Goal: Find specific page/section: Find specific page/section

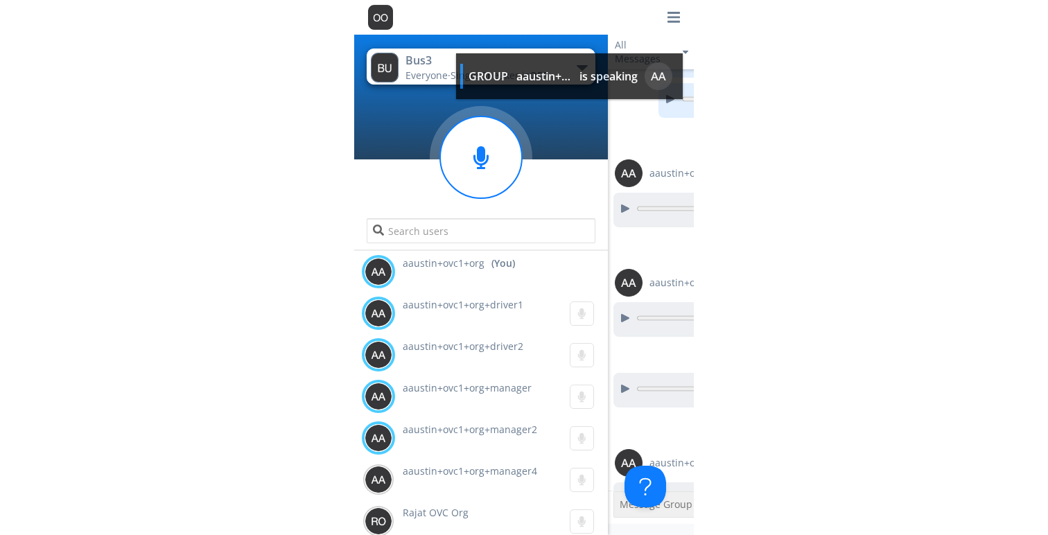
scroll to position [654, 0]
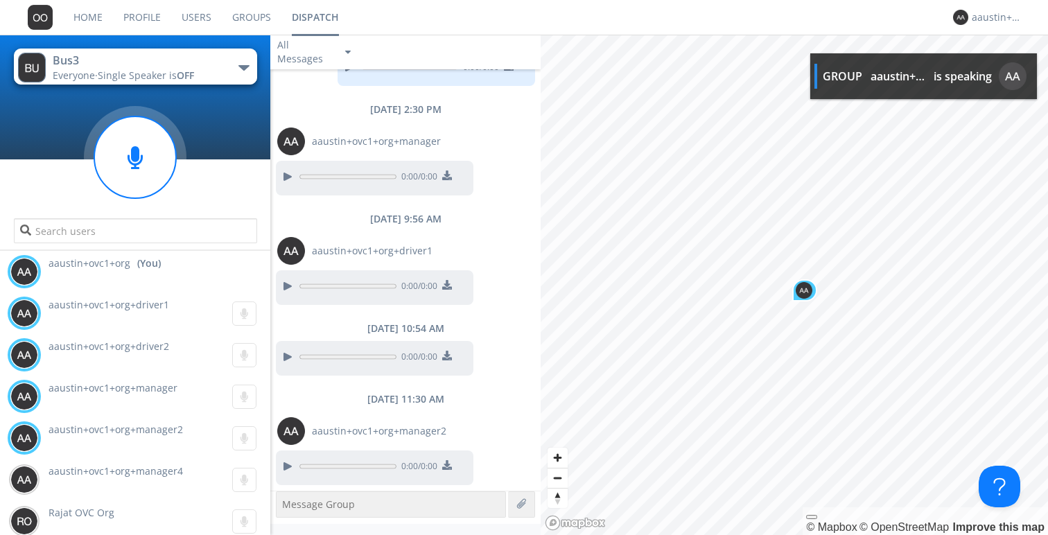
click at [204, 15] on link "Users" at bounding box center [196, 17] width 51 height 35
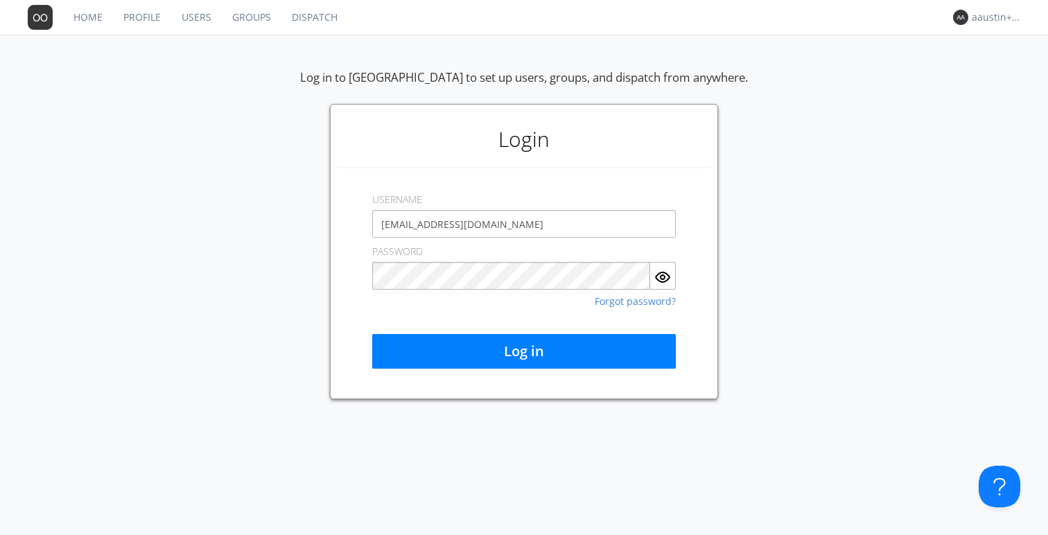
type input "[EMAIL_ADDRESS][DOMAIN_NAME]"
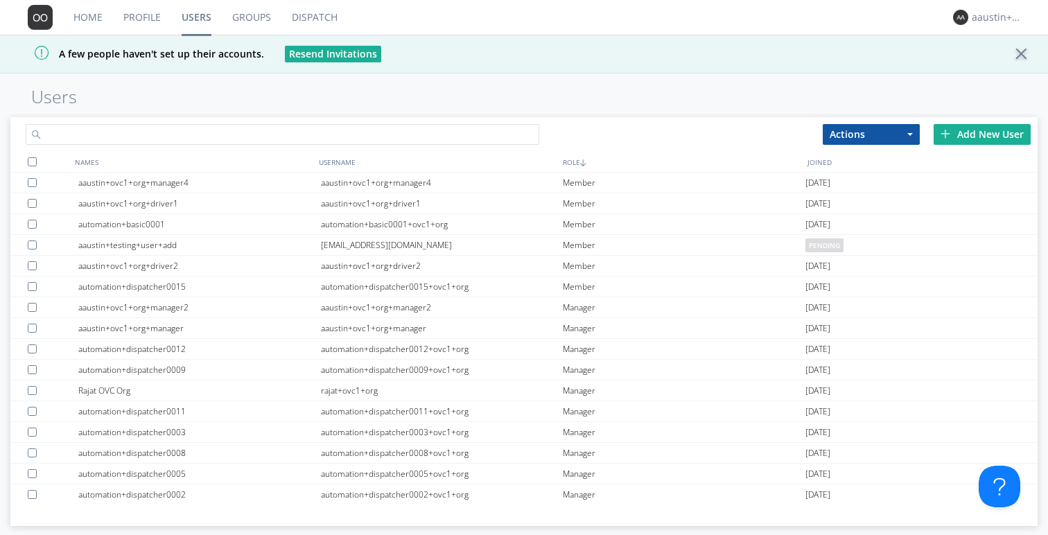
click at [330, 138] on input "text" at bounding box center [282, 134] width 513 height 21
type input "workgroup"
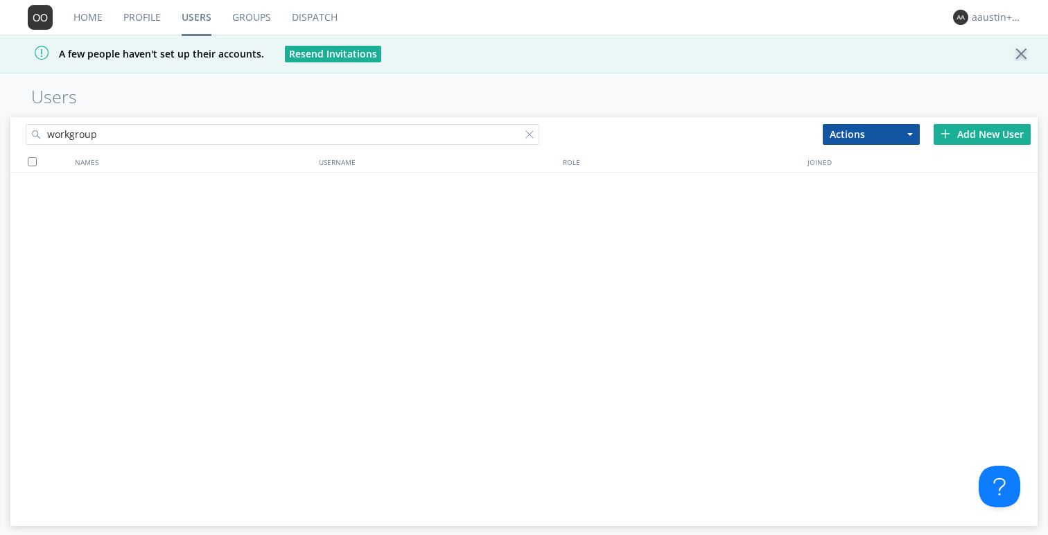
click at [258, 17] on link "Groups" at bounding box center [252, 17] width 60 height 35
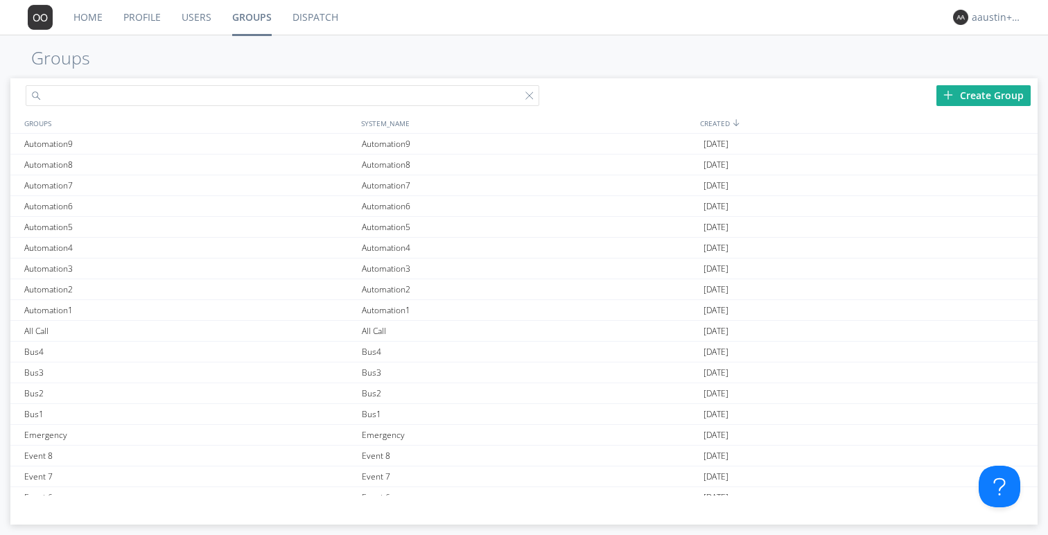
click at [224, 100] on input "text" at bounding box center [282, 95] width 513 height 21
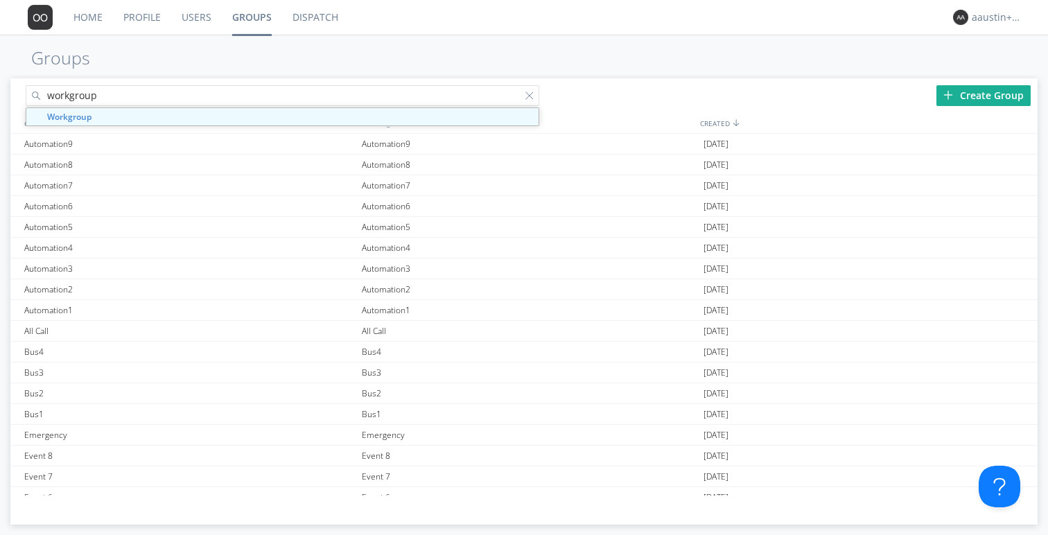
type input "workgroup"
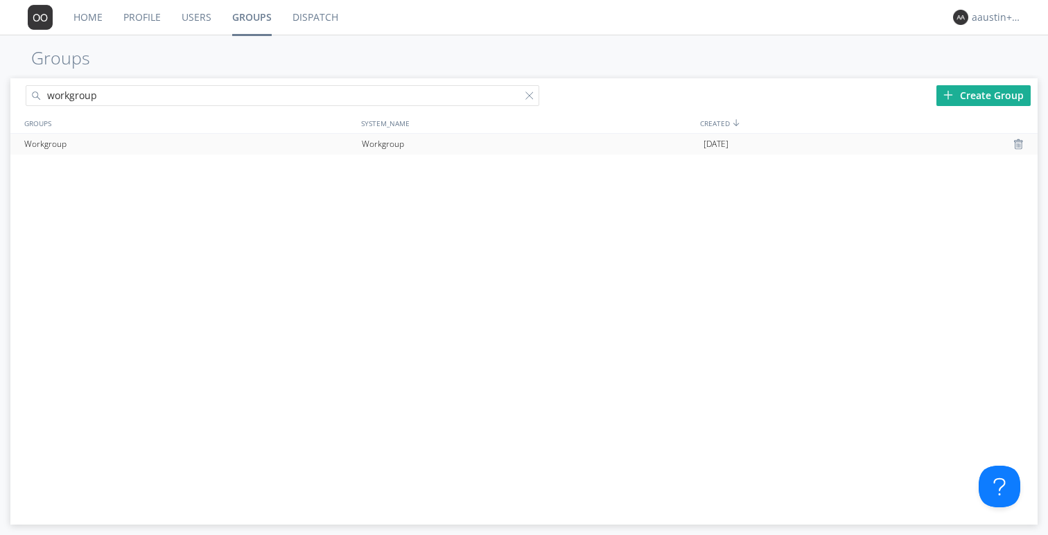
click at [265, 142] on div "Workgroup" at bounding box center [189, 144] width 337 height 21
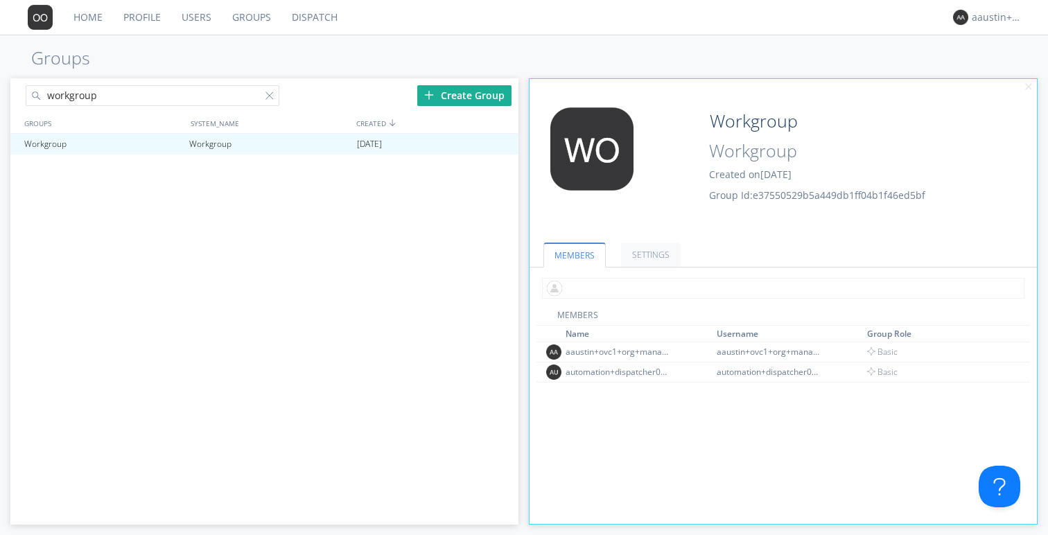
click at [339, 288] on input "text" at bounding box center [783, 288] width 482 height 21
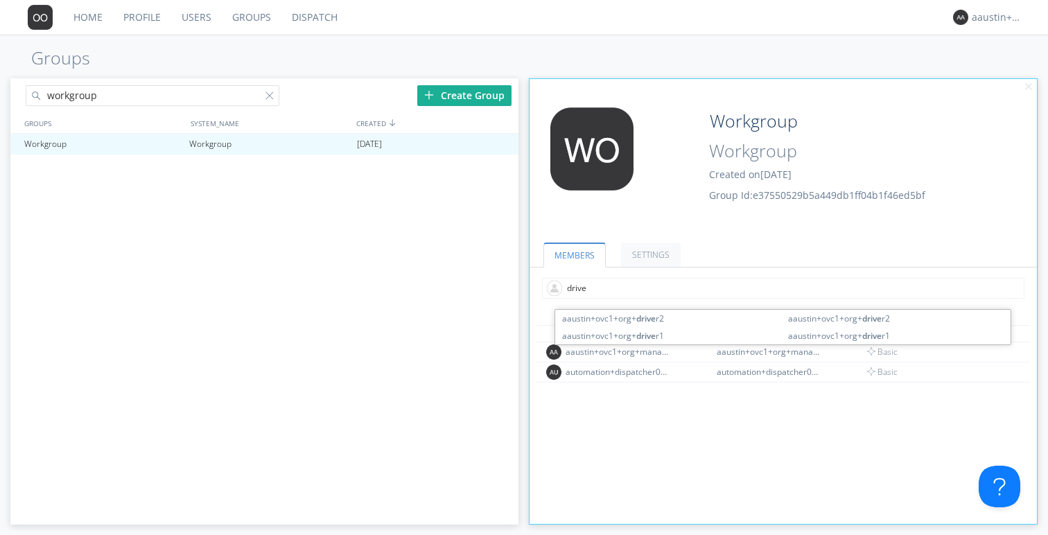
type input "driver"
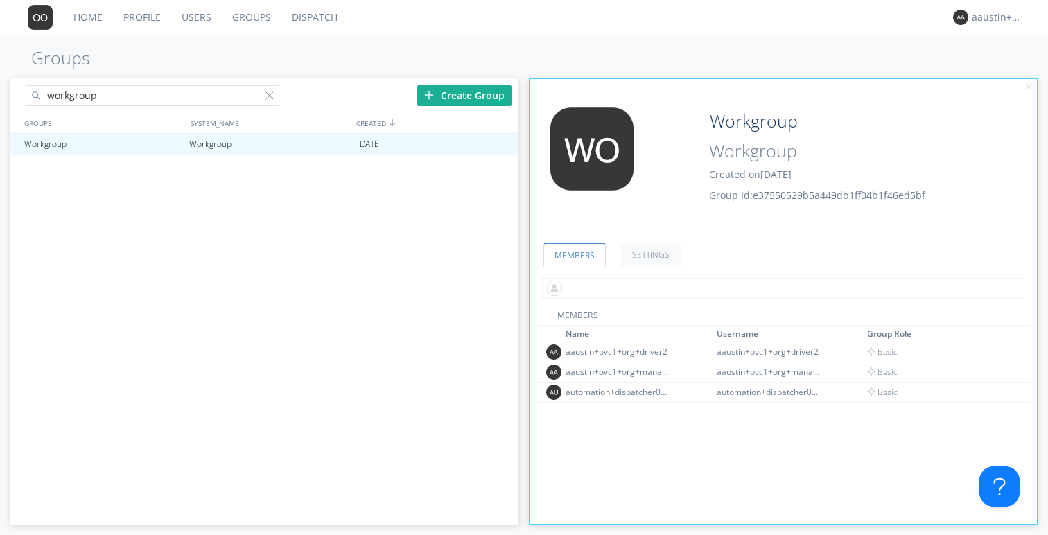
click at [339, 288] on input "text" at bounding box center [783, 288] width 482 height 21
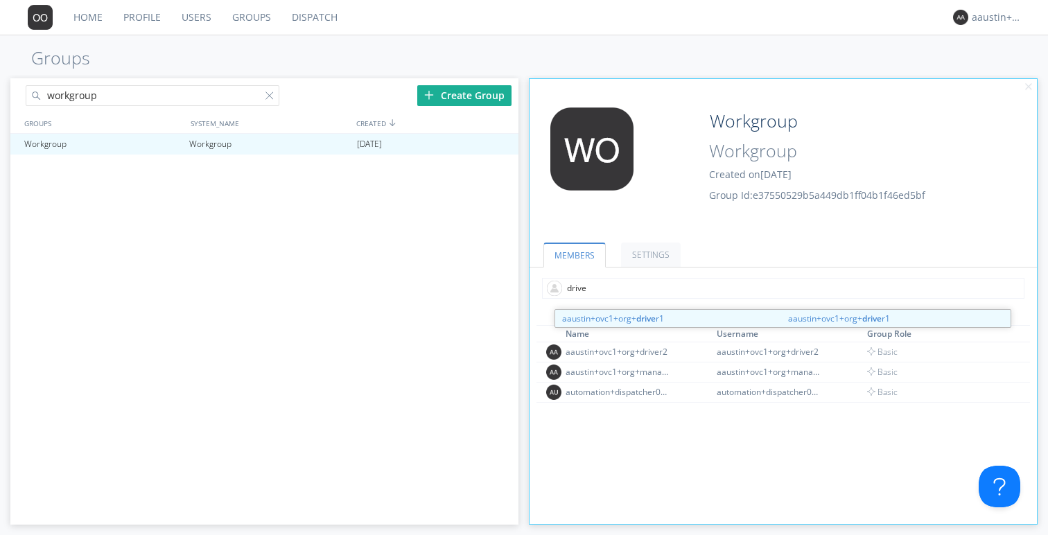
type input "driver"
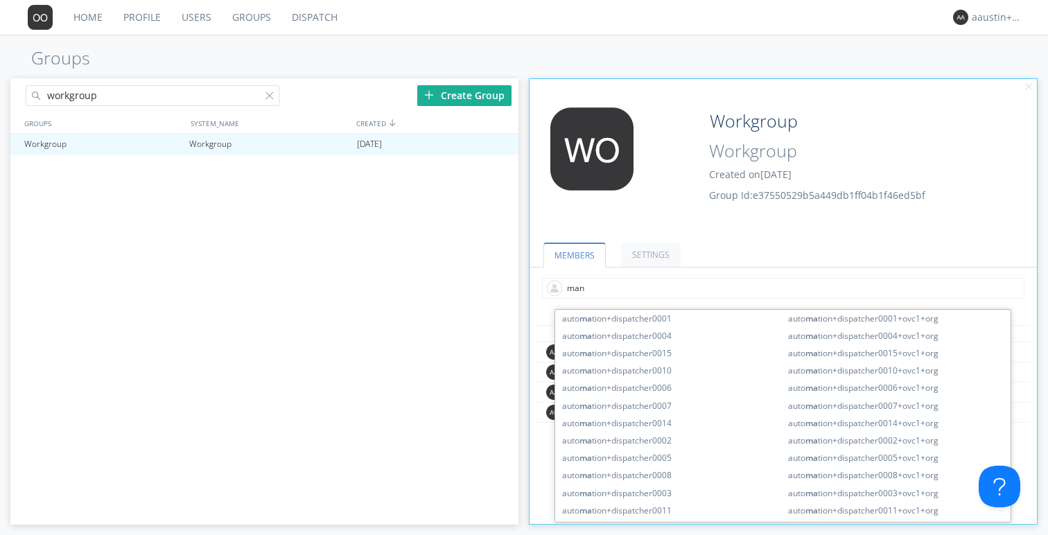
type input "mana"
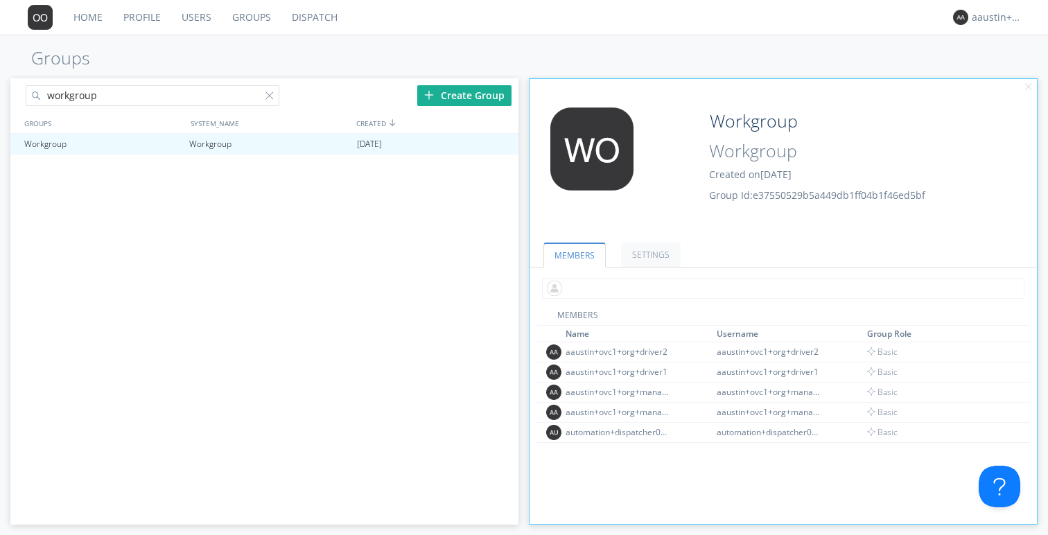
click at [339, 291] on input "text" at bounding box center [783, 288] width 482 height 21
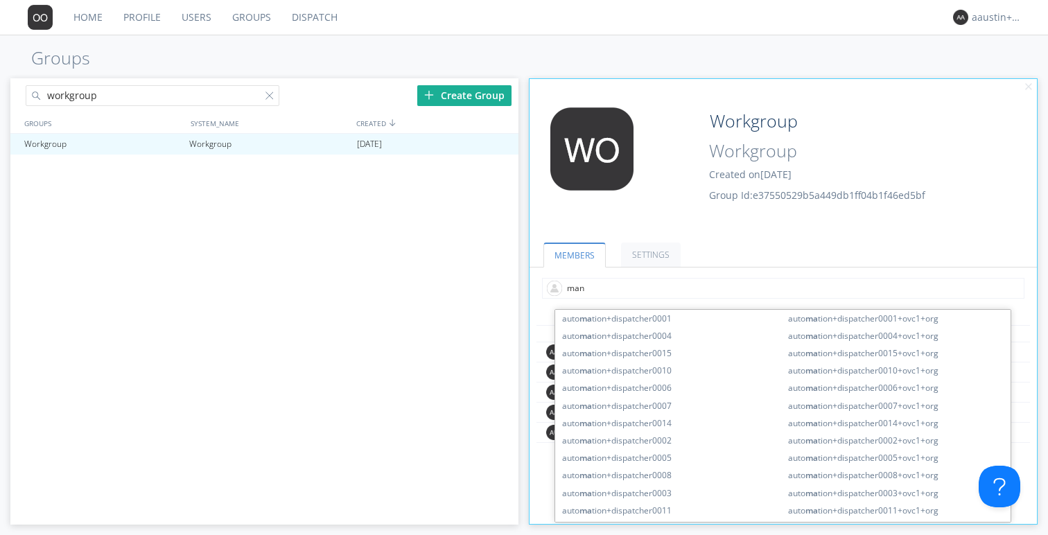
type input "mana"
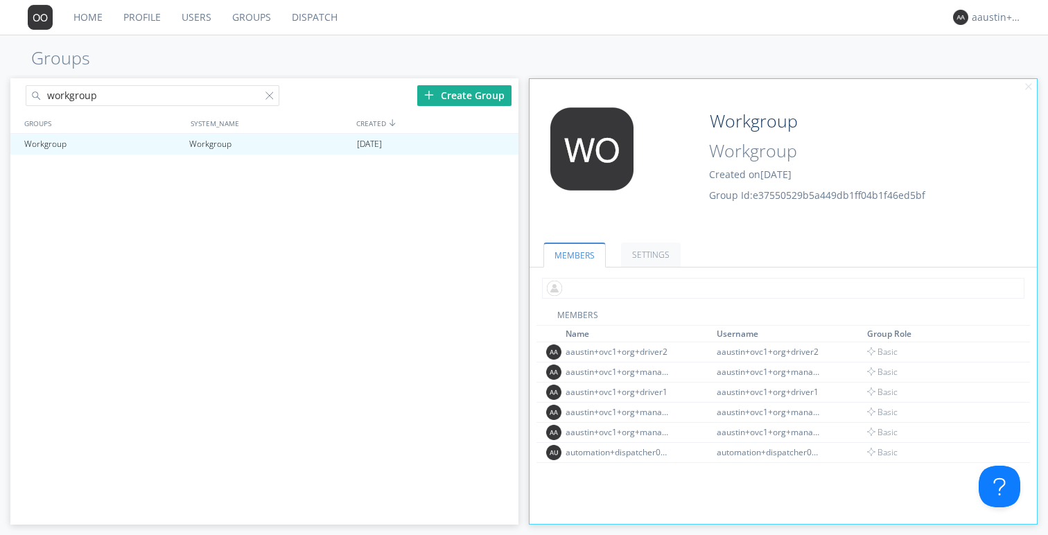
click at [339, 286] on input "text" at bounding box center [783, 288] width 482 height 21
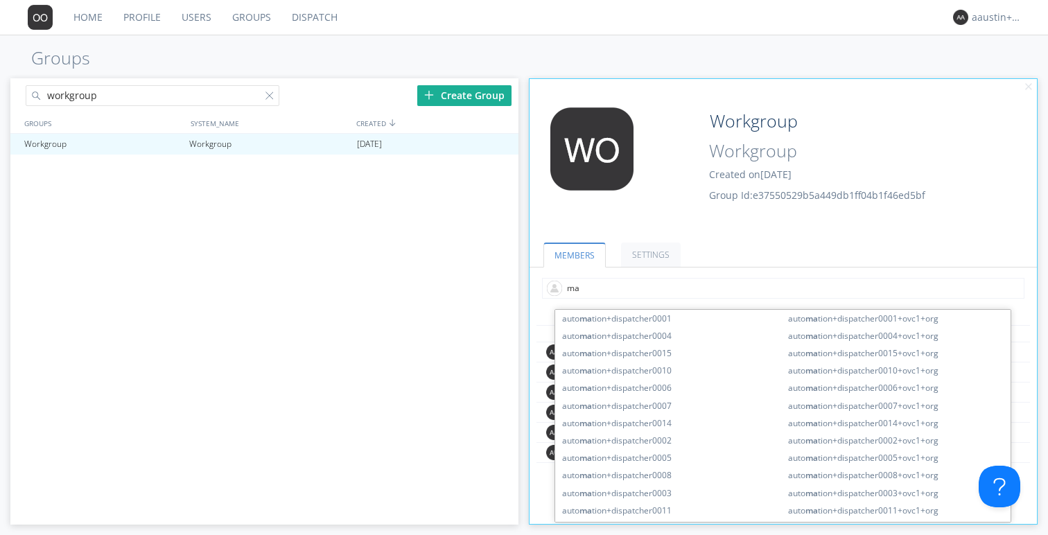
type input "m"
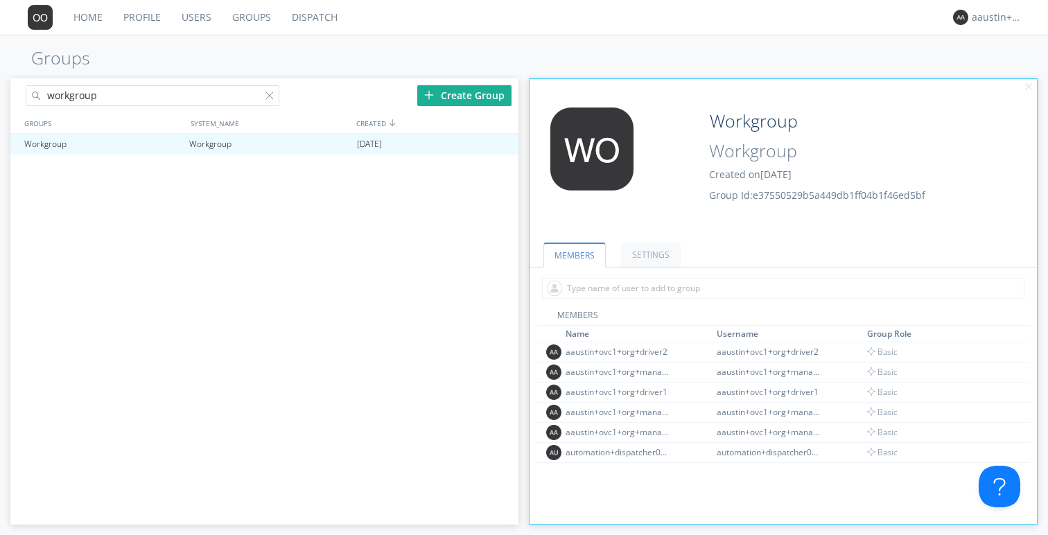
click at [339, 236] on ul "MEMBERS SETTINGS" at bounding box center [782, 246] width 507 height 42
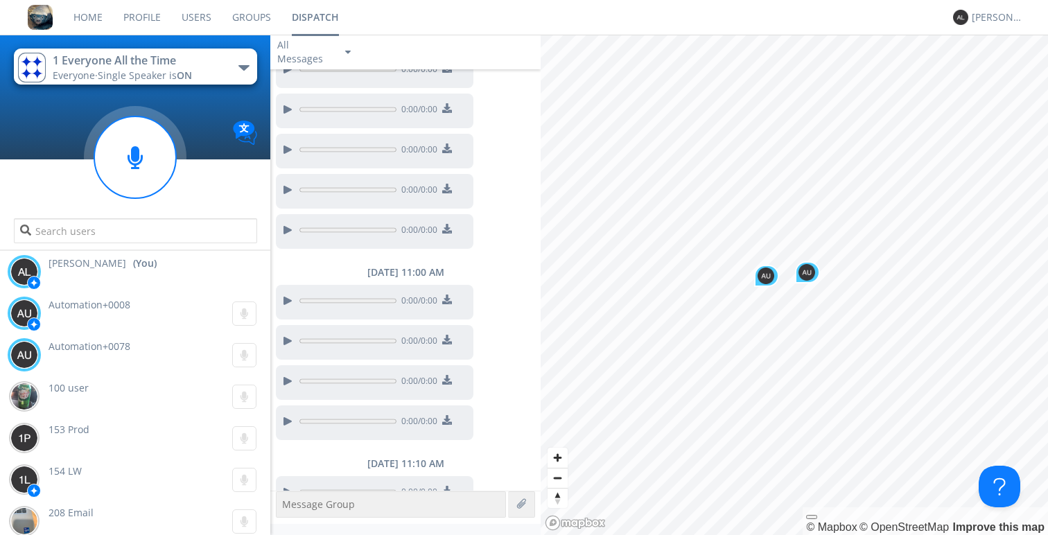
scroll to position [111, 0]
